Goal: Browse casually: Explore the website without a specific task or goal

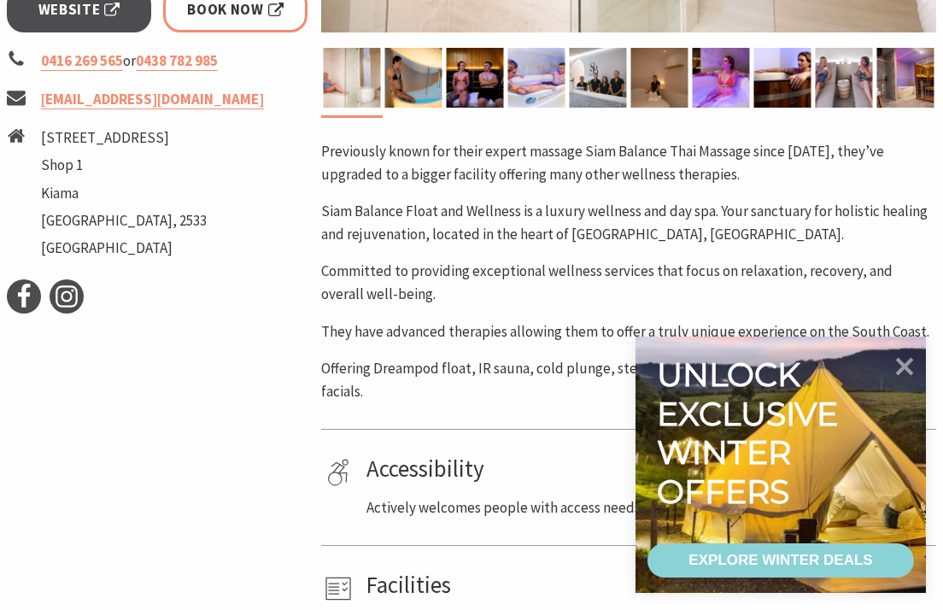
scroll to position [695, 0]
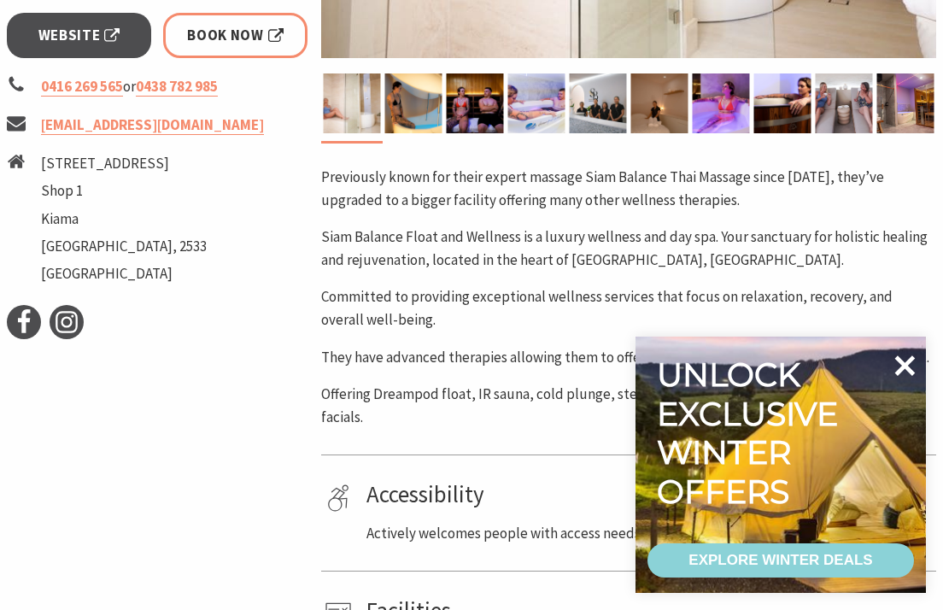
click at [911, 363] on icon at bounding box center [904, 365] width 41 height 41
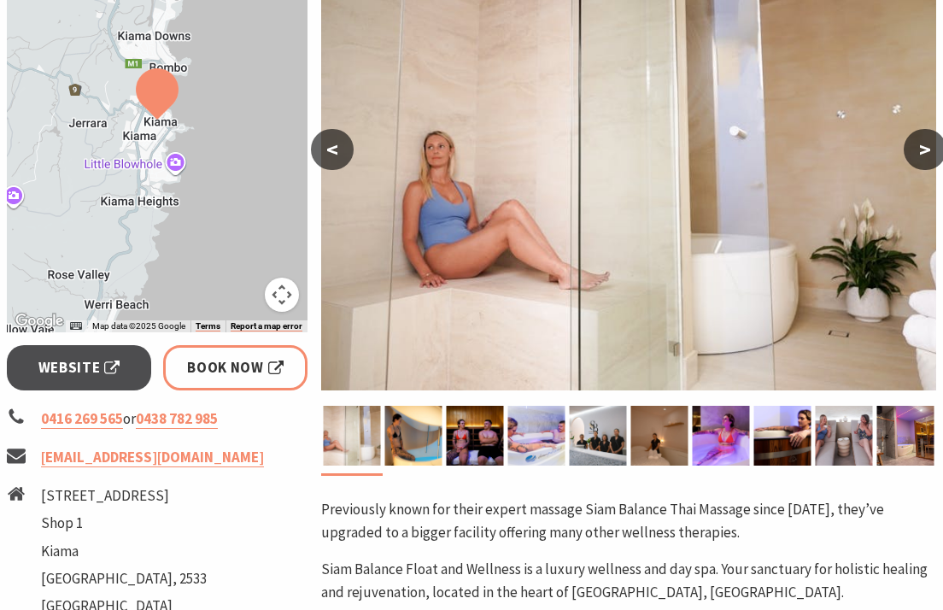
scroll to position [321, 0]
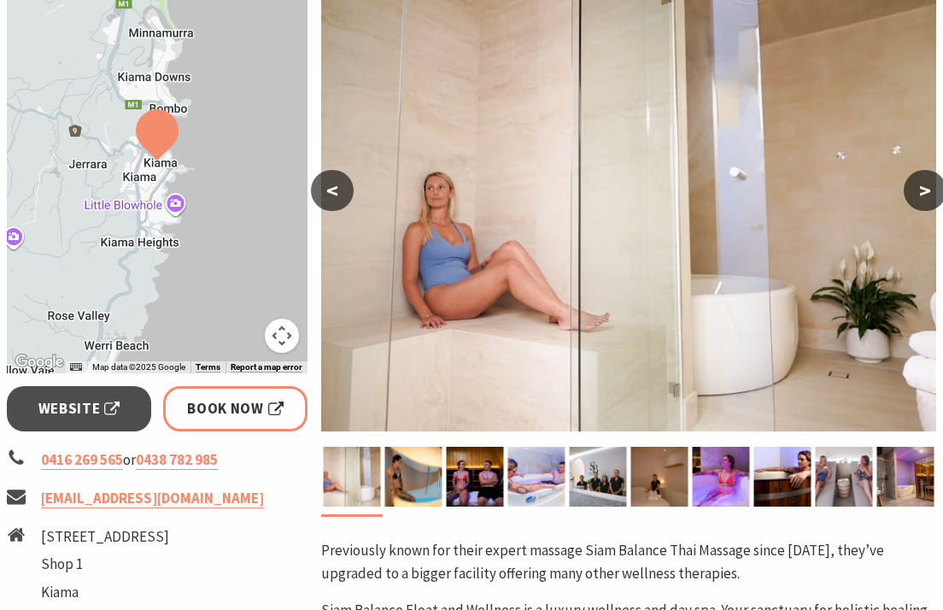
click at [917, 188] on button ">" at bounding box center [925, 190] width 43 height 41
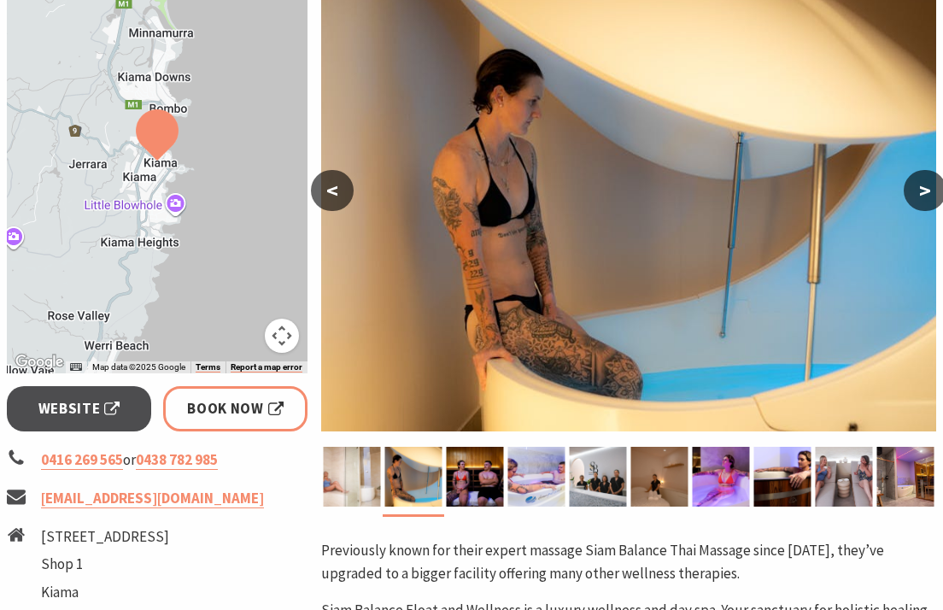
click at [917, 188] on button ">" at bounding box center [925, 190] width 43 height 41
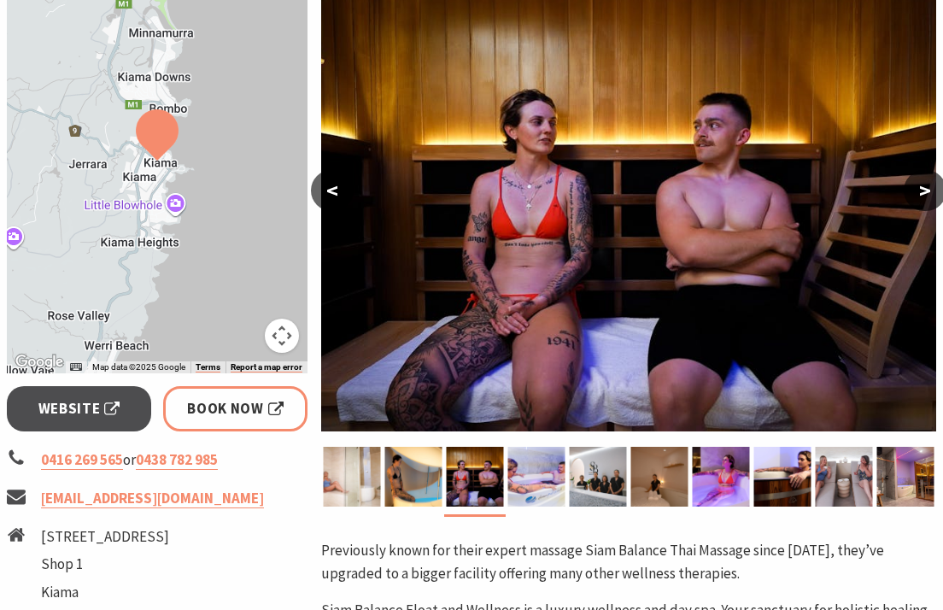
click at [917, 188] on button ">" at bounding box center [925, 190] width 43 height 41
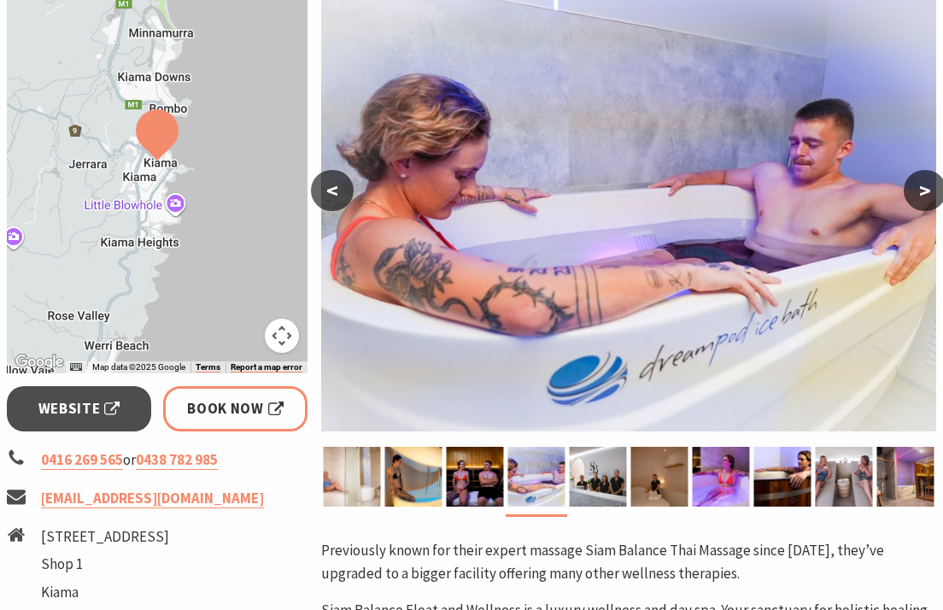
click at [917, 189] on button ">" at bounding box center [925, 190] width 43 height 41
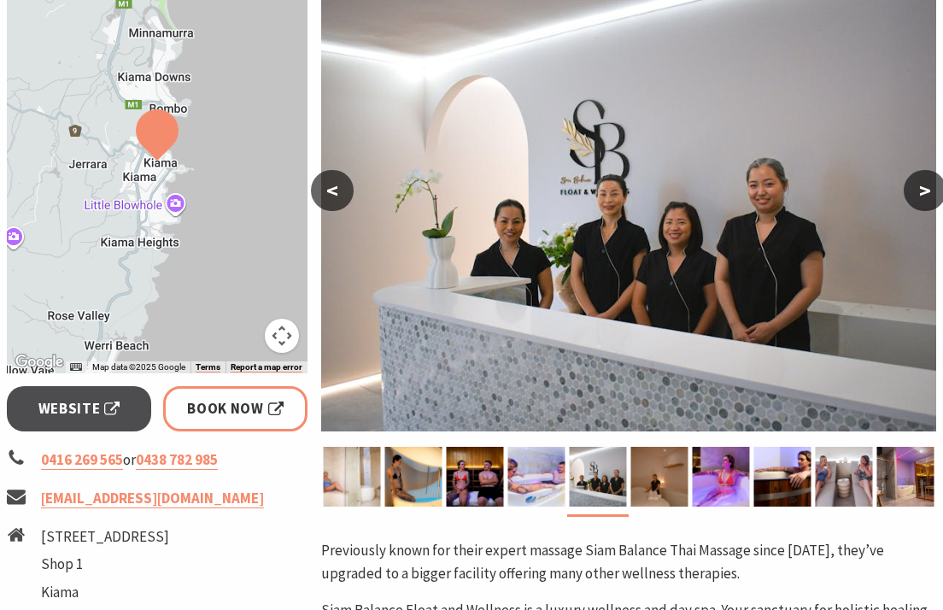
click at [917, 190] on button ">" at bounding box center [925, 190] width 43 height 41
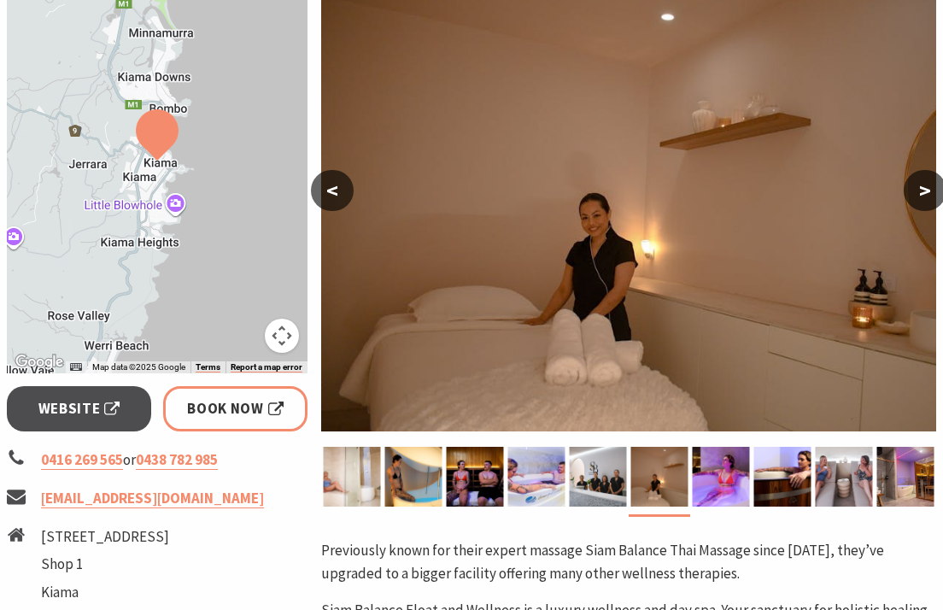
click at [917, 190] on button ">" at bounding box center [925, 190] width 43 height 41
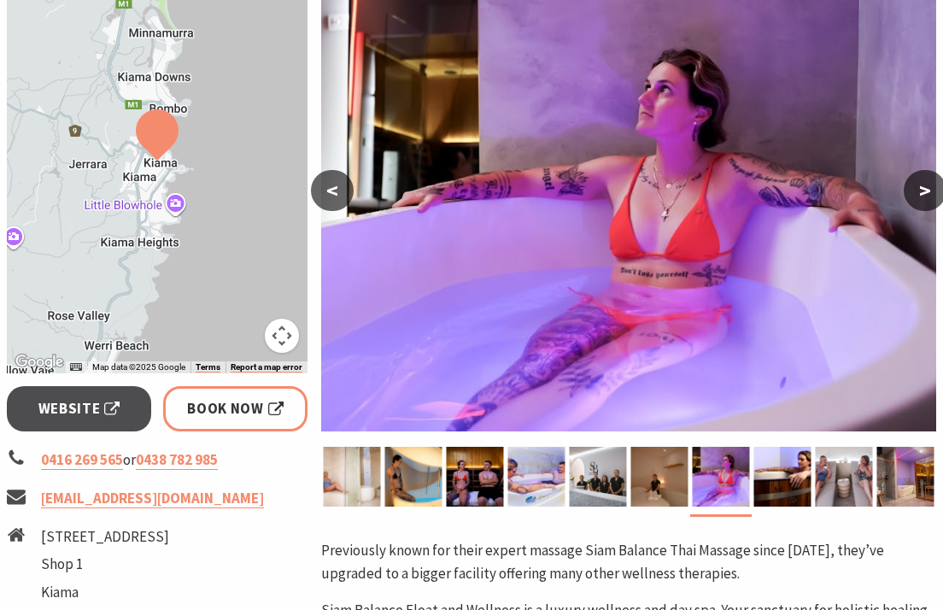
click at [917, 190] on button ">" at bounding box center [925, 190] width 43 height 41
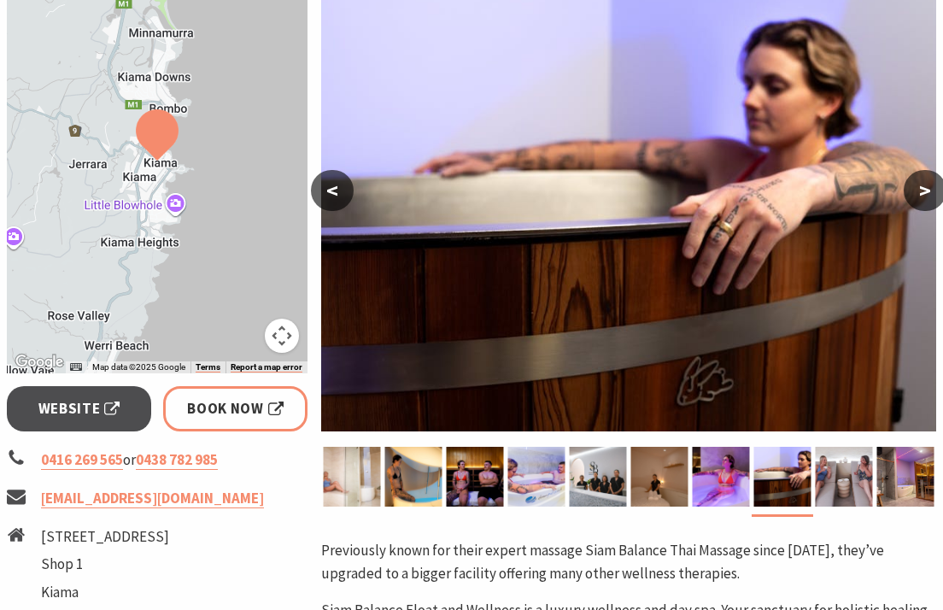
click at [917, 191] on button ">" at bounding box center [925, 190] width 43 height 41
